Goal: Information Seeking & Learning: Compare options

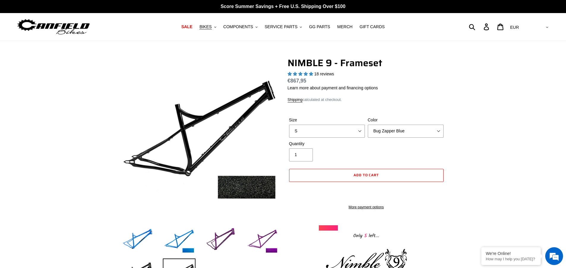
select select "highest-rating"
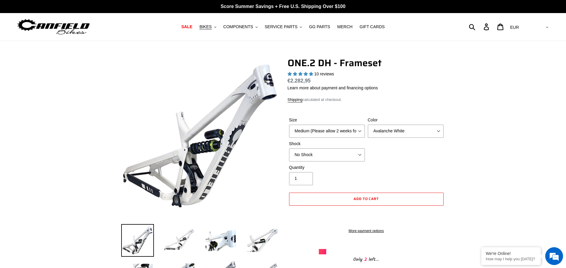
select select "highest-rating"
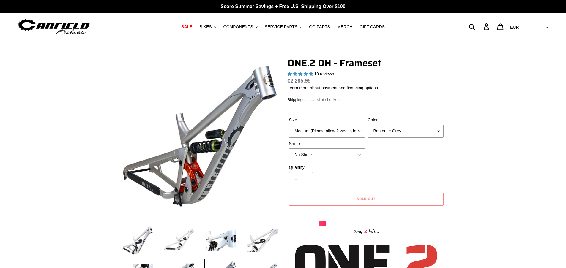
select select "Bentonite Grey"
select select "highest-rating"
